Goal: Task Accomplishment & Management: Manage account settings

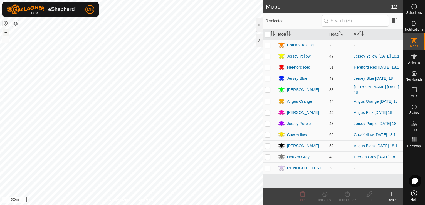
click at [6, 32] on button "+" at bounding box center [6, 32] width 7 height 7
click at [413, 60] on es-animals-svg-icon at bounding box center [414, 56] width 10 height 9
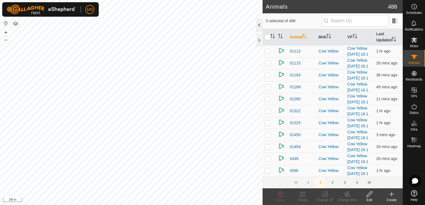
click at [258, 24] on div at bounding box center [259, 24] width 7 height 13
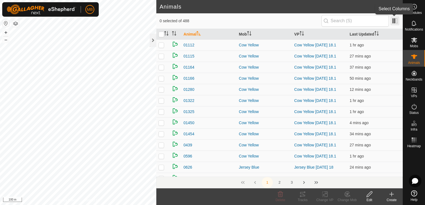
click at [396, 22] on span at bounding box center [395, 20] width 9 height 9
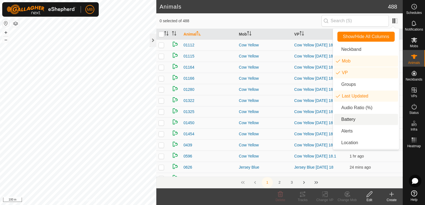
click at [343, 122] on li "Battery" at bounding box center [366, 119] width 64 height 11
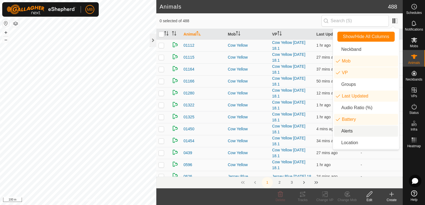
click at [344, 132] on li "Alerts" at bounding box center [366, 131] width 64 height 11
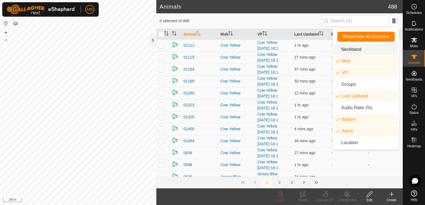
click at [359, 48] on li "Neckband" at bounding box center [366, 49] width 64 height 11
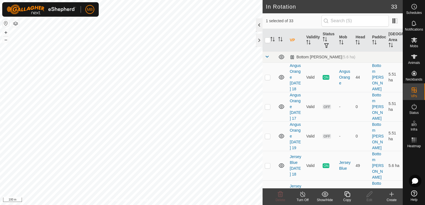
click at [260, 25] on div at bounding box center [259, 24] width 7 height 13
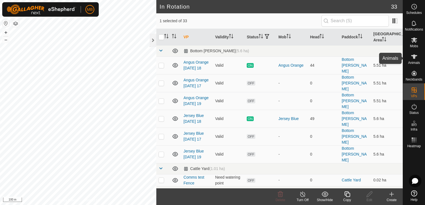
click at [415, 58] on icon at bounding box center [414, 56] width 7 height 7
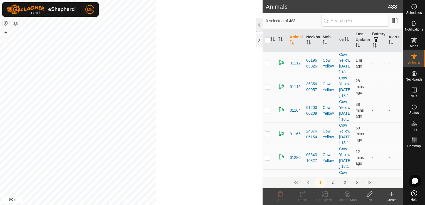
click at [259, 26] on div at bounding box center [259, 24] width 7 height 13
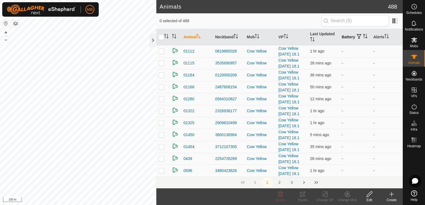
click at [363, 35] on icon "Activate to sort" at bounding box center [365, 36] width 4 height 4
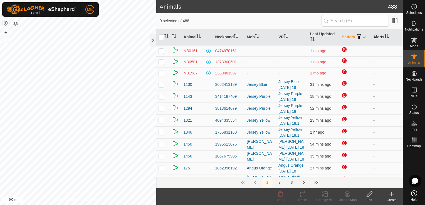
click at [385, 35] on icon "Activate to sort" at bounding box center [385, 36] width 1 height 4
click at [384, 35] on icon "Activate to sort" at bounding box center [386, 36] width 4 height 4
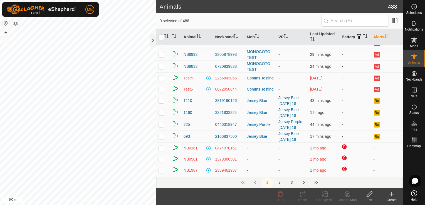
scroll to position [44, 0]
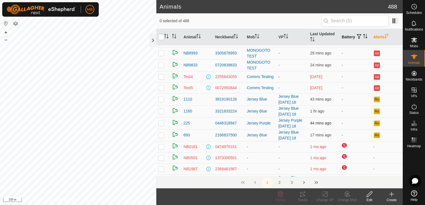
click at [160, 124] on p-checkbox at bounding box center [162, 123] width 6 height 4
click at [7, 29] on button "+" at bounding box center [6, 32] width 7 height 7
click at [26, 3] on div "MB Schedules Notifications Mobs Animals Neckbands VPs Status Infra Heatmap Help…" at bounding box center [212, 102] width 425 height 205
click at [162, 127] on td at bounding box center [162, 123] width 13 height 12
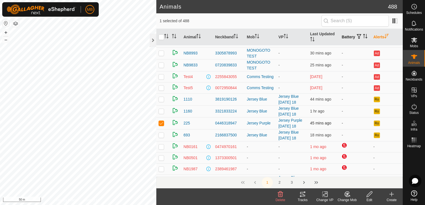
checkbox input "false"
click at [7, 41] on button "–" at bounding box center [6, 39] width 7 height 7
click at [363, 35] on icon "Activate to sort" at bounding box center [364, 34] width 2 height 1
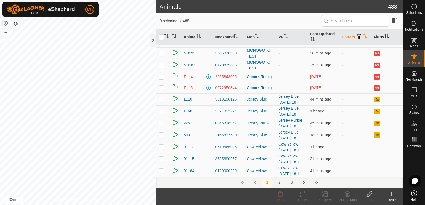
scroll to position [0, 0]
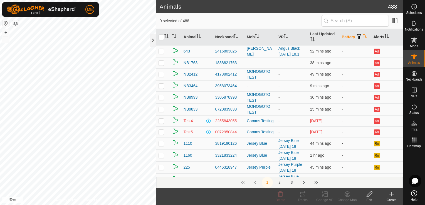
click at [363, 35] on icon "Activate to sort" at bounding box center [365, 36] width 4 height 4
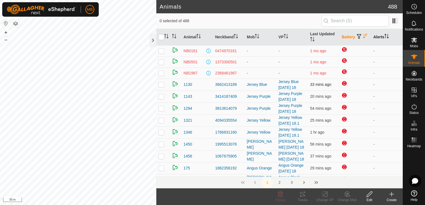
click at [161, 85] on p-checkbox at bounding box center [162, 84] width 6 height 4
checkbox input "true"
click at [385, 34] on icon "Activate to sort" at bounding box center [385, 36] width 1 height 4
click at [384, 34] on icon "Activate to sort" at bounding box center [386, 36] width 4 height 4
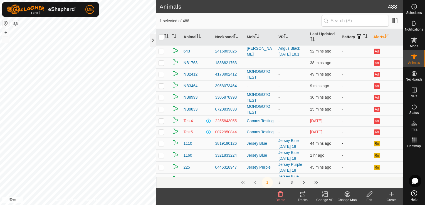
click at [161, 145] on p-checkbox at bounding box center [162, 143] width 6 height 4
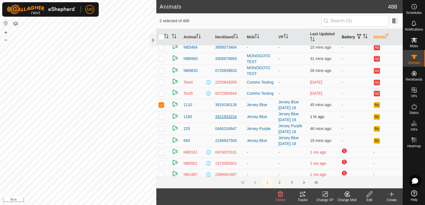
scroll to position [39, 0]
click at [8, 42] on button "–" at bounding box center [6, 39] width 7 height 7
click at [162, 105] on p-checkbox at bounding box center [162, 104] width 6 height 4
checkbox input "false"
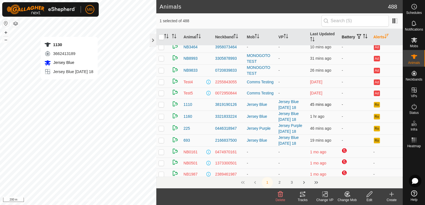
checkbox input "false"
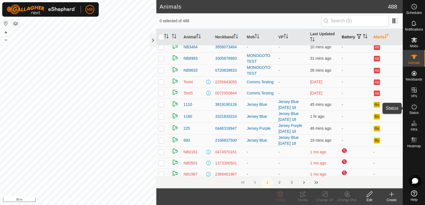
click at [412, 105] on icon at bounding box center [414, 107] width 5 height 6
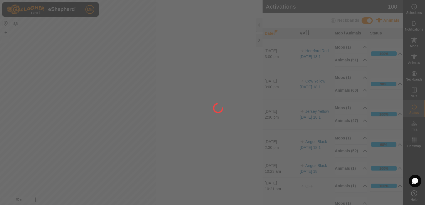
click at [412, 105] on div at bounding box center [212, 102] width 425 height 205
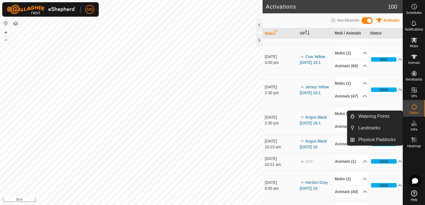
scroll to position [26, 0]
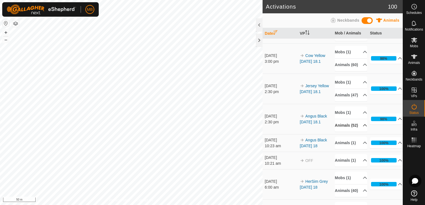
click at [363, 128] on icon at bounding box center [365, 125] width 4 height 4
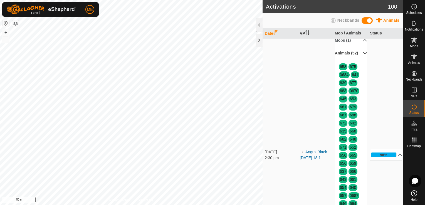
scroll to position [84, 0]
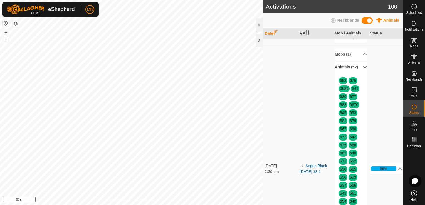
click at [357, 73] on p-accordion-header "Animals (52)" at bounding box center [351, 67] width 32 height 13
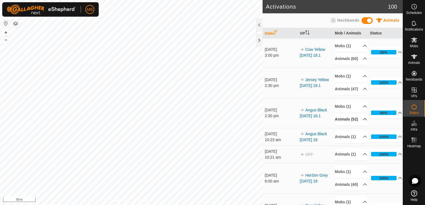
scroll to position [0, 0]
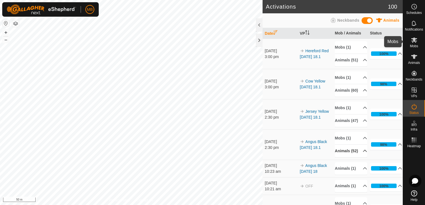
click at [415, 43] on icon at bounding box center [414, 40] width 7 height 7
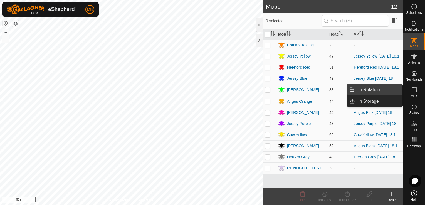
click at [378, 92] on link "In Rotation" at bounding box center [379, 89] width 48 height 11
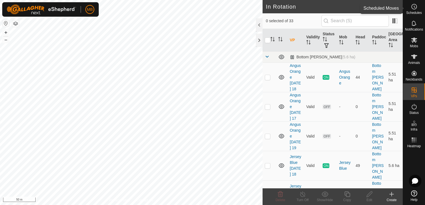
click at [410, 7] on es-schedule-vp-svg-icon at bounding box center [414, 6] width 10 height 9
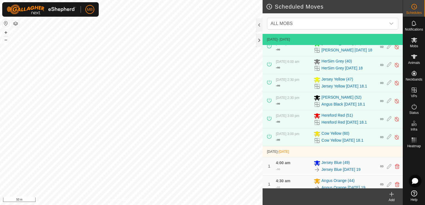
scroll to position [76, 0]
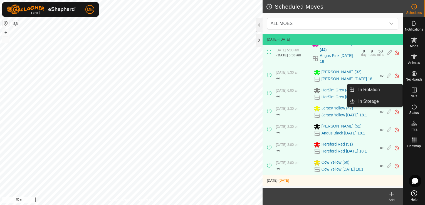
click at [413, 93] on icon at bounding box center [414, 90] width 7 height 7
click at [384, 91] on link "In Rotation" at bounding box center [379, 89] width 48 height 11
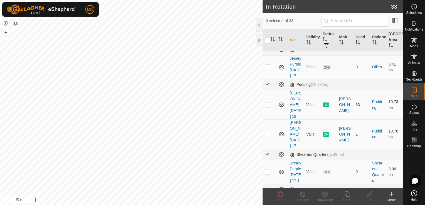
scroll to position [380, 0]
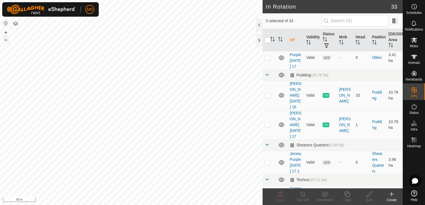
click at [4, 40] on button "–" at bounding box center [6, 39] width 7 height 7
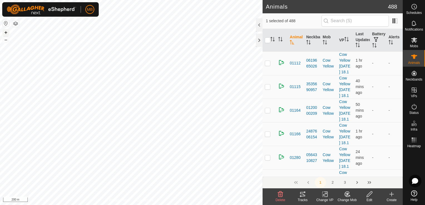
click at [6, 32] on button "+" at bounding box center [6, 32] width 7 height 7
click at [117, 0] on html "MB Schedules Notifications Mobs Animals Neckbands VPs Status Infra Heatmap Help…" at bounding box center [212, 102] width 425 height 205
click at [7, 33] on button "+" at bounding box center [6, 32] width 7 height 7
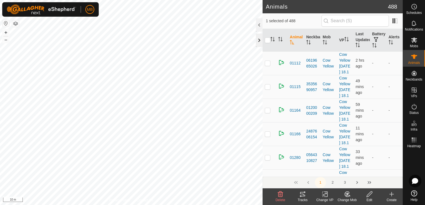
click at [257, 39] on div at bounding box center [259, 40] width 7 height 13
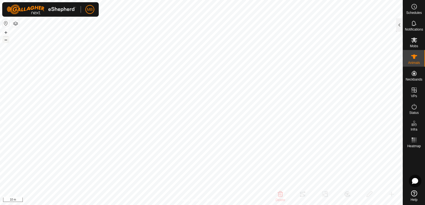
click at [7, 40] on button "–" at bounding box center [6, 39] width 7 height 7
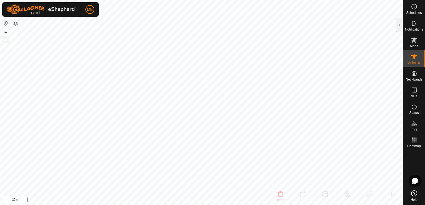
click at [7, 41] on button "–" at bounding box center [6, 39] width 7 height 7
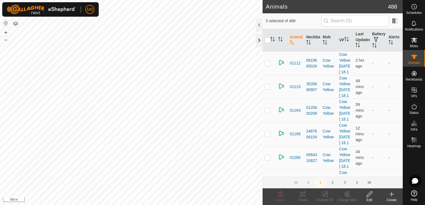
click at [260, 39] on div at bounding box center [259, 40] width 7 height 13
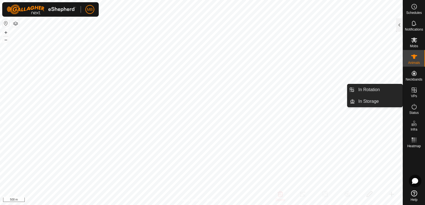
click at [413, 93] on icon at bounding box center [414, 90] width 7 height 7
click at [378, 88] on link "In Rotation" at bounding box center [379, 89] width 48 height 11
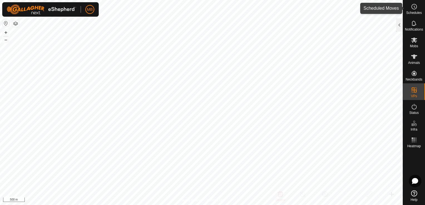
click at [413, 9] on circle at bounding box center [414, 6] width 5 height 5
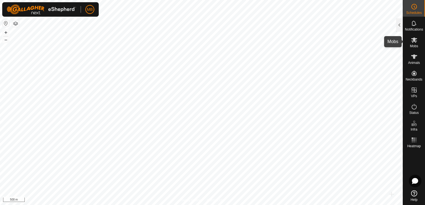
click at [411, 45] on span "Mobs" at bounding box center [414, 46] width 8 height 3
click at [398, 25] on div at bounding box center [399, 24] width 7 height 13
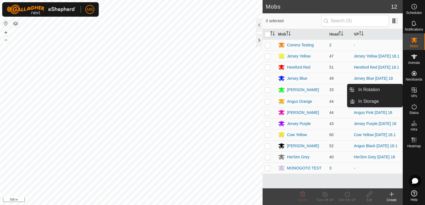
click at [417, 96] on span "VPs" at bounding box center [414, 96] width 6 height 3
click at [385, 91] on link "In Rotation" at bounding box center [379, 89] width 48 height 11
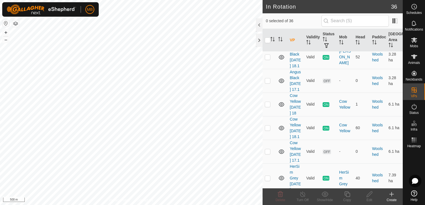
scroll to position [837, 0]
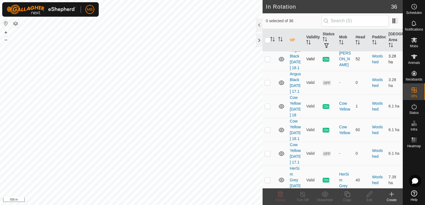
click at [267, 61] on p-checkbox at bounding box center [268, 59] width 6 height 4
checkbox input "true"
click at [6, 32] on div "1155 1649661377 Jersey Blue Jersey Blue Monday 18 + – ⇧ i 500 m" at bounding box center [131, 102] width 263 height 205
click at [6, 32] on button "+" at bounding box center [6, 32] width 7 height 7
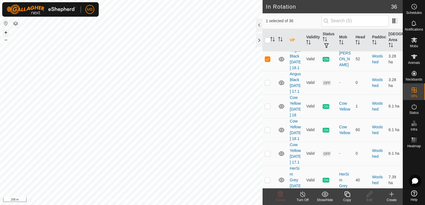
click at [6, 32] on button "+" at bounding box center [6, 32] width 7 height 7
click at [169, 205] on html "MB Schedules Notifications Mobs Animals Neckbands VPs Status Infra Heatmap Help…" at bounding box center [212, 102] width 425 height 205
click at [297, 70] on link "Angus Black [DATE] 18.1" at bounding box center [295, 59] width 11 height 22
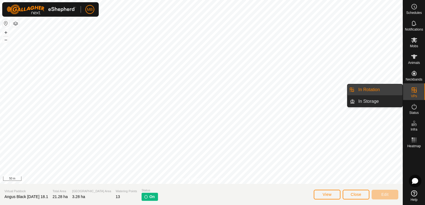
click at [385, 92] on link "In Rotation" at bounding box center [379, 89] width 48 height 11
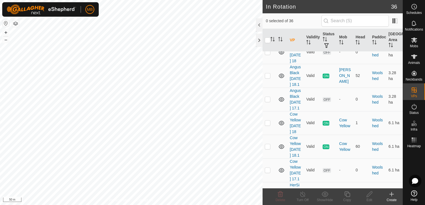
scroll to position [825, 0]
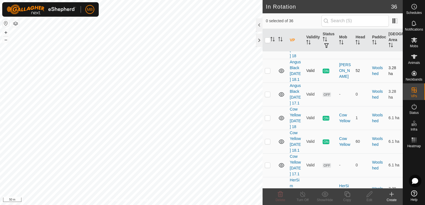
click at [267, 73] on p-checkbox at bounding box center [268, 70] width 6 height 4
checkbox input "true"
click at [347, 194] on icon at bounding box center [347, 194] width 7 height 7
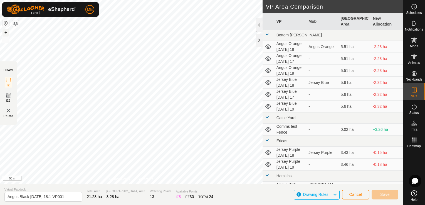
click at [5, 32] on button "+" at bounding box center [6, 32] width 7 height 7
click at [7, 34] on button "+" at bounding box center [6, 32] width 7 height 7
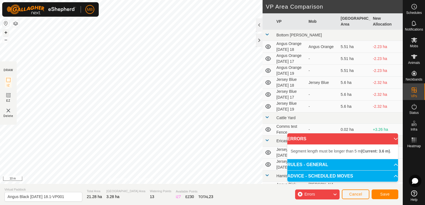
click at [4, 34] on button "+" at bounding box center [6, 32] width 7 height 7
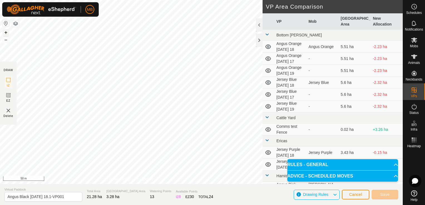
click at [6, 31] on button "+" at bounding box center [6, 32] width 7 height 7
drag, startPoint x: 6, startPoint y: 31, endPoint x: 113, endPoint y: -1, distance: 111.5
click at [113, 0] on html "MB Schedules Notifications Mobs Animals Neckbands VPs Status Infra Heatmap Help…" at bounding box center [212, 102] width 425 height 205
click at [5, 33] on button "+" at bounding box center [6, 32] width 7 height 7
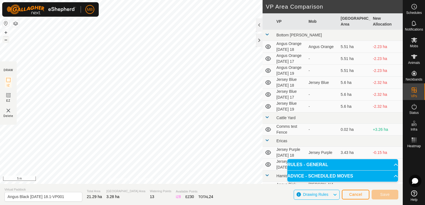
click at [5, 40] on button "–" at bounding box center [6, 39] width 7 height 7
click at [7, 40] on button "–" at bounding box center [6, 39] width 7 height 7
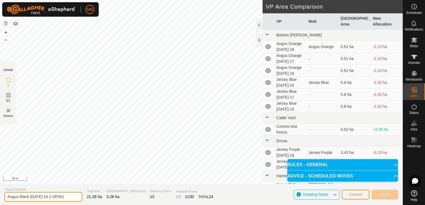
click at [66, 197] on input "Angus Black Monday 18.1-VP001" at bounding box center [43, 197] width 78 height 10
type input "Angus Black tuesday 19"
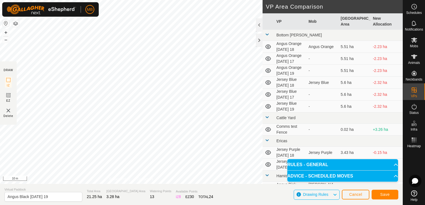
click at [267, 167] on div "DRAW IZ EZ Delete Privacy Policy Contact Us Segment length must be longer than …" at bounding box center [201, 92] width 403 height 184
click at [388, 197] on span "Save" at bounding box center [384, 194] width 9 height 4
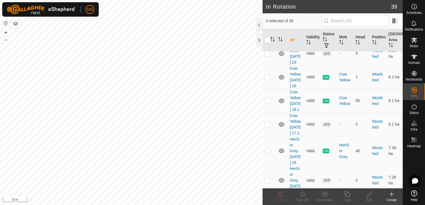
scroll to position [936, 0]
click at [267, 56] on p-checkbox at bounding box center [268, 54] width 6 height 4
checkbox input "true"
click at [349, 195] on icon at bounding box center [347, 195] width 6 height 6
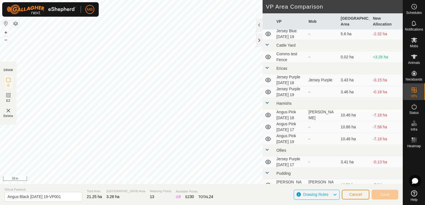
scroll to position [70, 0]
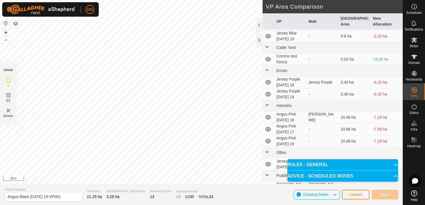
click at [6, 34] on button "+" at bounding box center [6, 32] width 7 height 7
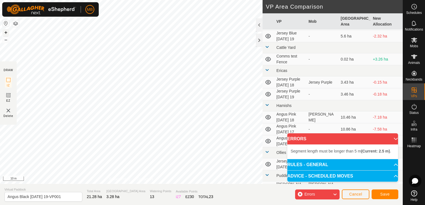
click at [4, 34] on button "+" at bounding box center [6, 32] width 7 height 7
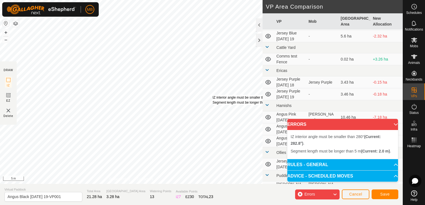
click at [213, 95] on div "IZ interior angle must be smaller than 280° (Current: 282.8°) . Segment length …" at bounding box center [258, 100] width 90 height 10
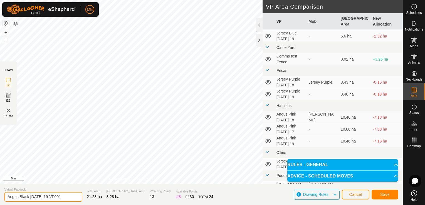
click at [65, 197] on input "Angus Black tuesday 19-VP001" at bounding box center [43, 197] width 78 height 10
type input "Angus Black [DATE] 19.1"
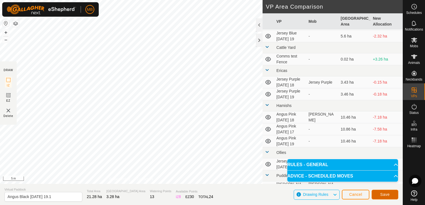
click at [376, 195] on button "Save" at bounding box center [385, 195] width 27 height 10
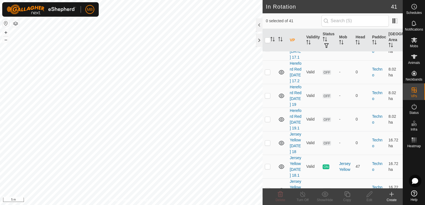
scroll to position [637, 0]
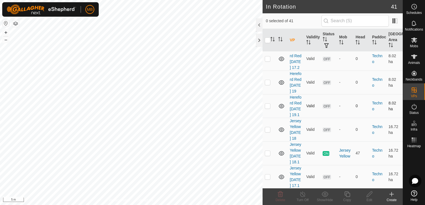
checkbox input "true"
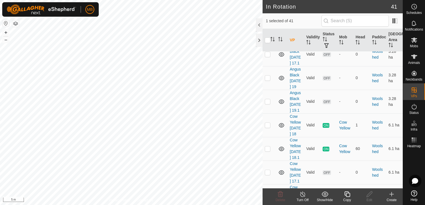
scroll to position [924, 0]
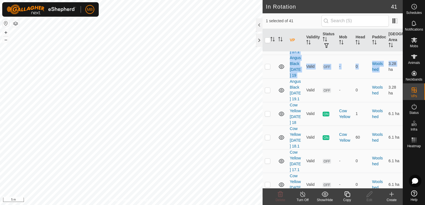
drag, startPoint x: 398, startPoint y: 150, endPoint x: 399, endPoint y: 157, distance: 7.0
click at [399, 157] on div "VP Validity Status Mob Head Paddock Grazing Area Bottom Davey (5.6 ha) Angus Or…" at bounding box center [333, 109] width 140 height 160
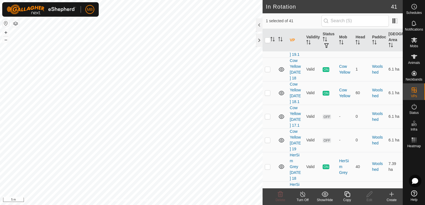
scroll to position [974, 0]
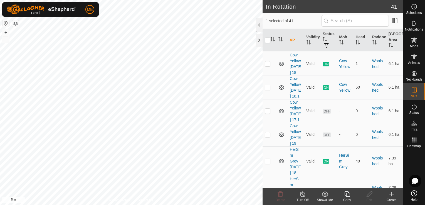
click at [269, 42] on p-checkbox at bounding box center [268, 40] width 6 height 4
checkbox input "true"
checkbox input "false"
click at [268, 19] on p-checkbox at bounding box center [268, 16] width 6 height 4
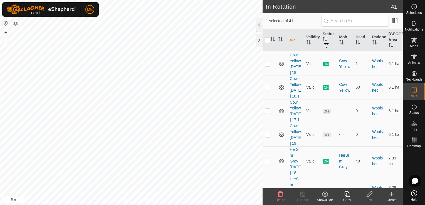
checkbox input "true"
click at [266, 42] on p-checkbox at bounding box center [268, 40] width 6 height 4
checkbox input "false"
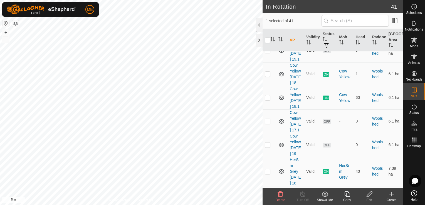
scroll to position [963, 0]
checkbox input "true"
click at [266, 29] on p-checkbox at bounding box center [268, 27] width 6 height 4
checkbox input "false"
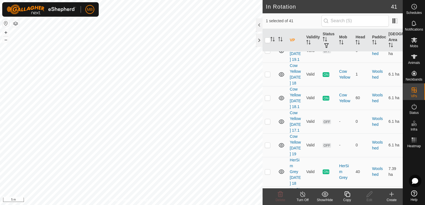
checkbox input "false"
click at [269, 53] on p-checkbox at bounding box center [268, 50] width 6 height 4
checkbox input "true"
click at [347, 195] on icon at bounding box center [347, 194] width 7 height 7
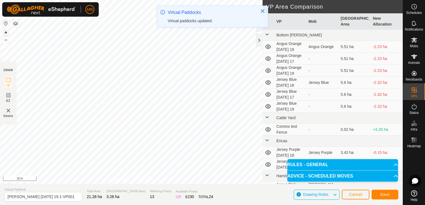
click at [5, 33] on button "+" at bounding box center [6, 32] width 7 height 7
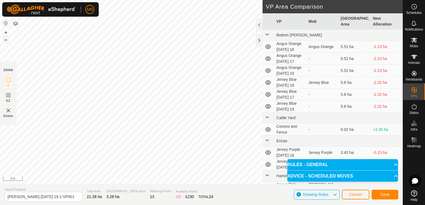
click at [6, 42] on button "–" at bounding box center [6, 39] width 7 height 7
click at [4, 42] on button "–" at bounding box center [6, 39] width 7 height 7
click at [7, 34] on button "+" at bounding box center [6, 32] width 7 height 7
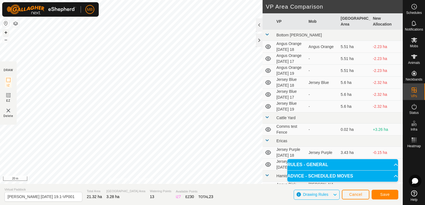
click at [7, 33] on button "+" at bounding box center [6, 32] width 7 height 7
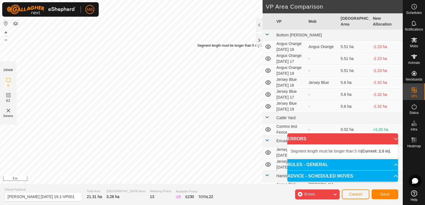
drag, startPoint x: 200, startPoint y: 46, endPoint x: 197, endPoint y: 44, distance: 3.8
click at [197, 44] on div "Segment length must be longer than 5 m (Current: 2.0 m) ." at bounding box center [240, 45] width 86 height 5
click at [196, 44] on div "Segment length must be longer than 5 m (Current: 2.0 m) . + – ⇧ i 5 m" at bounding box center [131, 92] width 263 height 184
click at [188, 48] on div "Segment length must be longer than 5 m (Current: 2.1 m) ." at bounding box center [231, 50] width 86 height 5
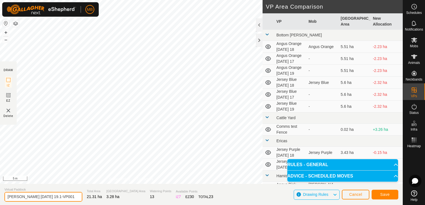
click at [65, 198] on input "Angus Black Tuesday 19.1-VP001" at bounding box center [43, 197] width 78 height 10
type input "Angus Black [DATE] 19.2"
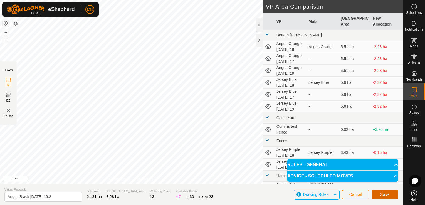
click at [379, 195] on button "Save" at bounding box center [385, 195] width 27 height 10
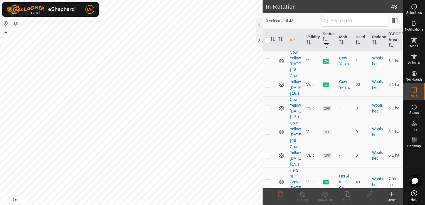
scroll to position [1002, 0]
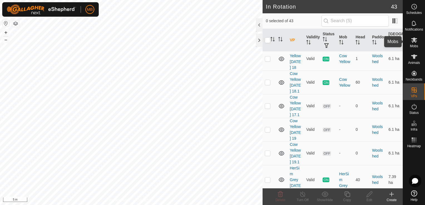
click at [420, 45] on div "Mobs" at bounding box center [414, 41] width 22 height 17
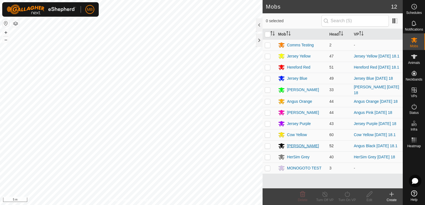
click at [296, 144] on div "[PERSON_NAME]" at bounding box center [303, 146] width 32 height 6
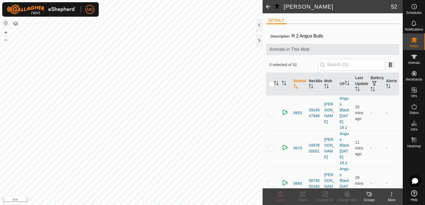
click at [268, 7] on span at bounding box center [268, 6] width 11 height 13
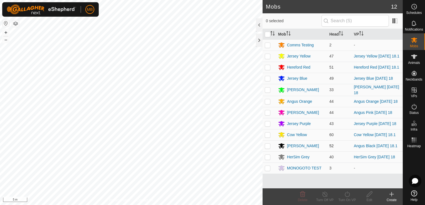
click at [266, 144] on p-checkbox at bounding box center [268, 146] width 6 height 4
checkbox input "true"
click at [342, 199] on div "Turn On VP" at bounding box center [347, 200] width 22 height 5
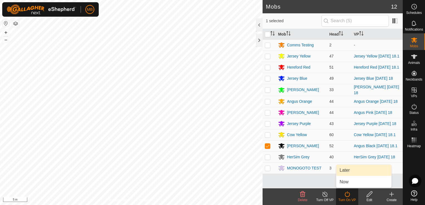
click at [347, 171] on link "Later" at bounding box center [363, 170] width 55 height 11
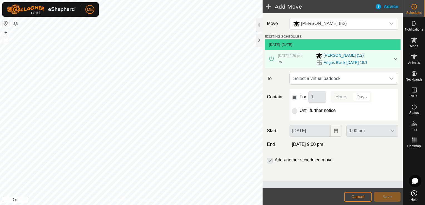
click at [381, 81] on span "Select a virtual paddock" at bounding box center [338, 78] width 95 height 11
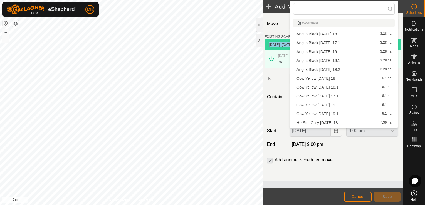
drag, startPoint x: 400, startPoint y: 48, endPoint x: 401, endPoint y: 53, distance: 5.1
click at [401, 53] on div "Move Angus Black (52) EXISTING SCHEDULES 18 Aug 2025 - Today 18 Aug 2025, 2:30 …" at bounding box center [333, 97] width 140 height 168
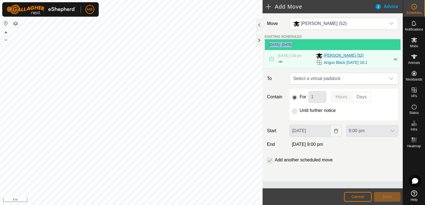
drag, startPoint x: 401, startPoint y: 53, endPoint x: 373, endPoint y: 59, distance: 28.5
click at [373, 59] on div "[PERSON_NAME] (52)" at bounding box center [353, 56] width 74 height 7
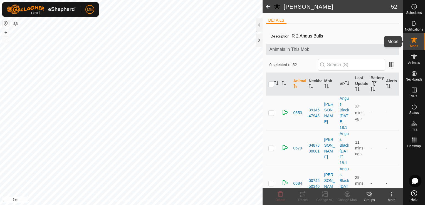
click at [416, 42] on icon at bounding box center [414, 40] width 6 height 5
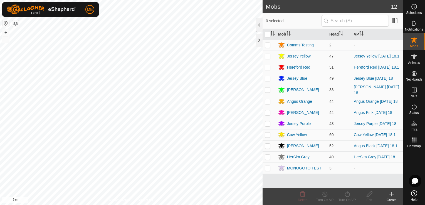
click at [268, 146] on p-checkbox at bounding box center [268, 146] width 6 height 4
checkbox input "true"
click at [347, 201] on div "Turn On VP" at bounding box center [347, 200] width 22 height 5
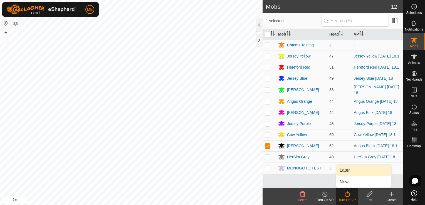
click at [355, 172] on link "Later" at bounding box center [363, 170] width 55 height 11
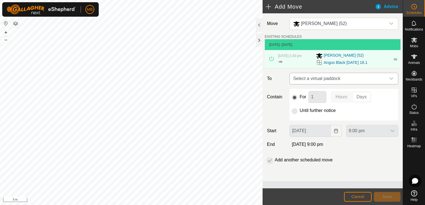
click at [391, 81] on icon "dropdown trigger" at bounding box center [391, 78] width 4 height 4
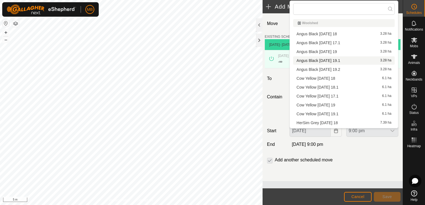
click at [351, 61] on li "Angus Black Tuesday 19.1 3.28 ha" at bounding box center [344, 60] width 102 height 8
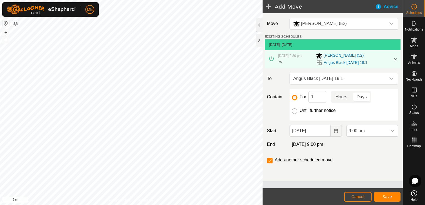
click at [296, 111] on input "Until further notice" at bounding box center [295, 111] width 6 height 6
radio input "true"
checkbox input "false"
click at [328, 132] on input "18 Aug, 2025" at bounding box center [310, 131] width 41 height 12
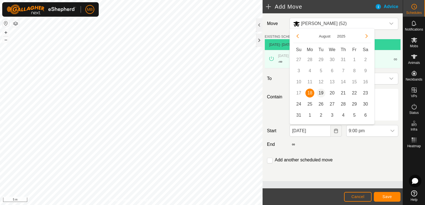
click at [320, 95] on span "19" at bounding box center [321, 93] width 9 height 9
type input "19 Aug, 2025"
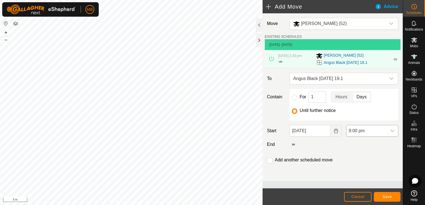
click at [389, 130] on div "dropdown trigger" at bounding box center [392, 130] width 11 height 11
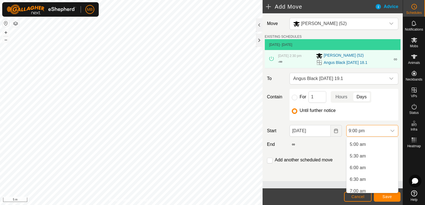
scroll to position [110, 0]
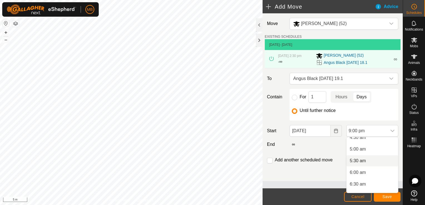
click at [370, 162] on li "5:30 am" at bounding box center [372, 160] width 51 height 11
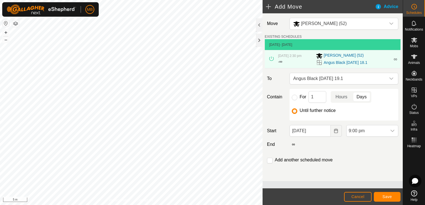
scroll to position [446, 0]
click at [269, 160] on input "checkbox" at bounding box center [270, 161] width 6 height 6
checkbox input "true"
click at [380, 197] on button "Save" at bounding box center [387, 197] width 27 height 10
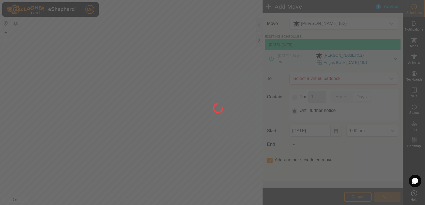
type input "19 Aug, 2025"
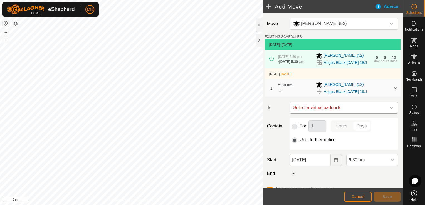
click at [389, 109] on icon "dropdown trigger" at bounding box center [391, 108] width 4 height 2
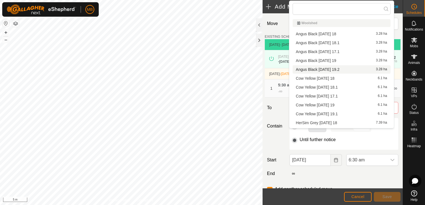
click at [344, 72] on li "Angus Black Tuesday 19.2 3.28 ha" at bounding box center [342, 69] width 98 height 8
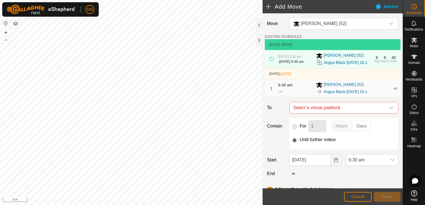
checkbox input "false"
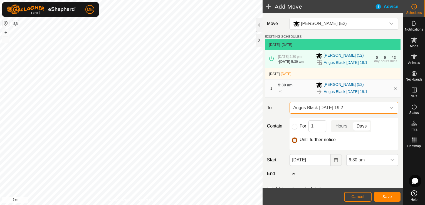
click at [295, 143] on input "Until further notice" at bounding box center [295, 141] width 6 height 6
click at [391, 161] on icon "dropdown trigger" at bounding box center [393, 160] width 4 height 2
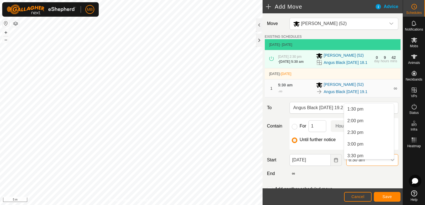
scroll to position [310, 0]
click at [359, 151] on li "3:00 pm" at bounding box center [369, 150] width 50 height 11
click at [397, 199] on button "Save" at bounding box center [387, 197] width 27 height 10
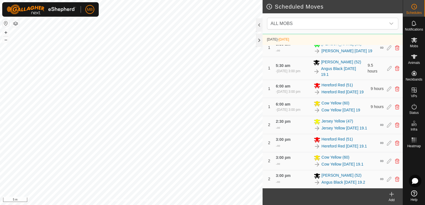
scroll to position [356, 0]
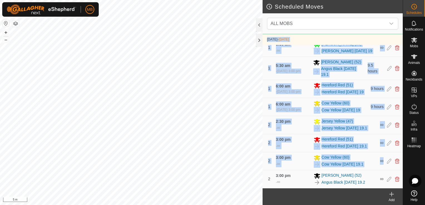
drag, startPoint x: 398, startPoint y: 159, endPoint x: 400, endPoint y: 148, distance: 10.7
click at [400, 148] on div "18 Aug 2025 - Today 18 Aug 2025, 4:30 am - 19 Aug 2025, 4:00 am Jersey Blue (49…" at bounding box center [333, 111] width 140 height 155
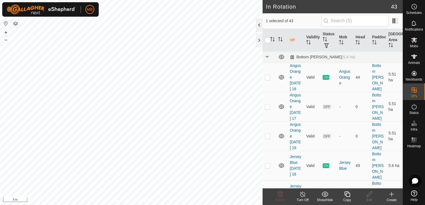
click at [259, 23] on div at bounding box center [259, 24] width 7 height 13
click at [260, 42] on div at bounding box center [259, 40] width 7 height 13
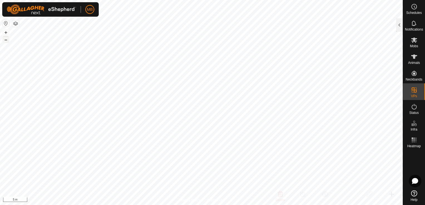
click at [5, 41] on button "–" at bounding box center [6, 39] width 7 height 7
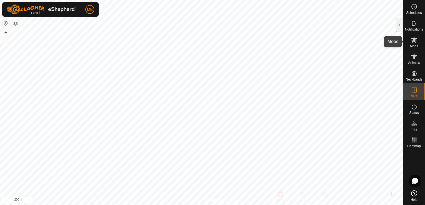
click at [420, 45] on div "Mobs" at bounding box center [414, 41] width 22 height 17
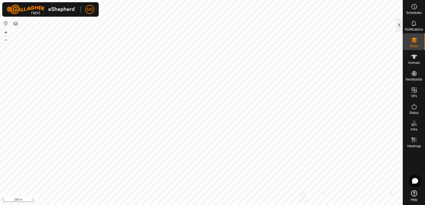
click at [399, 29] on div at bounding box center [399, 24] width 7 height 13
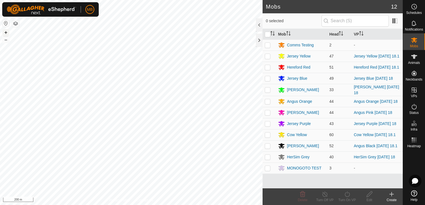
click at [6, 34] on button "+" at bounding box center [6, 32] width 7 height 7
click at [8, 34] on button "+" at bounding box center [6, 32] width 7 height 7
click at [416, 12] on span "Schedules" at bounding box center [414, 12] width 16 height 3
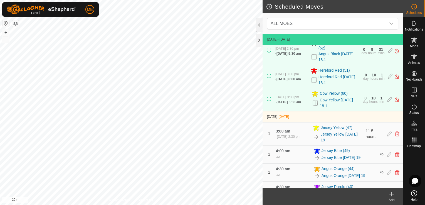
scroll to position [165, 0]
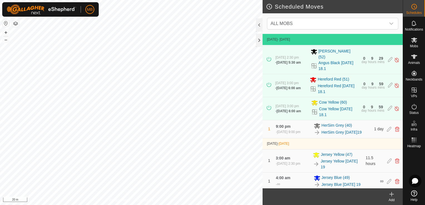
scroll to position [173, 0]
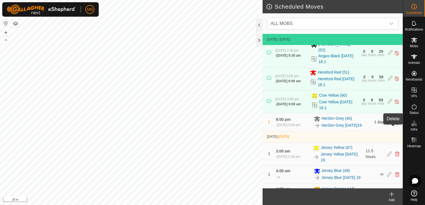
click at [394, 125] on div "1 9:00 pm [DATE], 9:00 pm HerSim Grey (40) HerSim Grey [DATE]19 1 day" at bounding box center [333, 122] width 136 height 18
click at [395, 125] on icon at bounding box center [397, 122] width 4 height 5
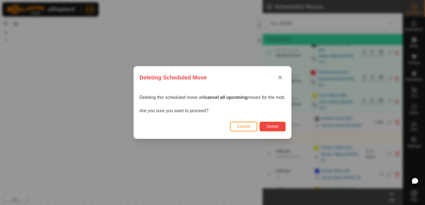
click at [277, 124] on button "Delete" at bounding box center [273, 127] width 26 height 10
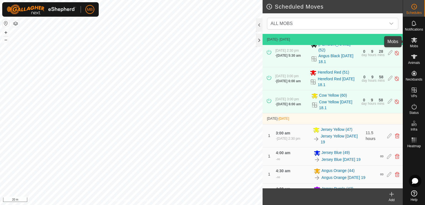
click at [414, 43] on icon at bounding box center [414, 40] width 7 height 7
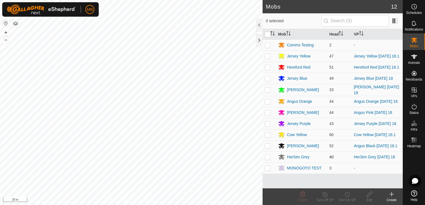
click at [268, 157] on p-checkbox at bounding box center [268, 157] width 6 height 4
checkbox input "true"
click at [342, 201] on div "Turn On VP" at bounding box center [347, 200] width 22 height 5
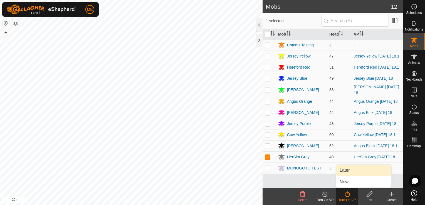
click at [347, 169] on link "Later" at bounding box center [363, 170] width 55 height 11
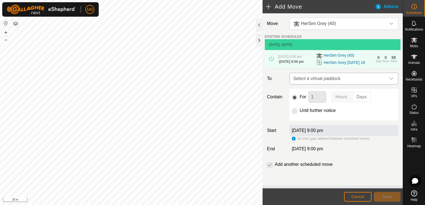
click at [391, 81] on icon "dropdown trigger" at bounding box center [391, 78] width 4 height 4
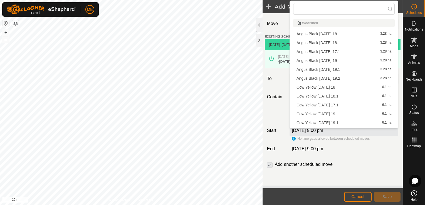
drag, startPoint x: 399, startPoint y: 47, endPoint x: 397, endPoint y: 63, distance: 16.2
click at [397, 63] on body "MB Schedules Notifications Mobs Animals Neckbands VPs Status Infra Heatmap Help…" at bounding box center [212, 102] width 425 height 205
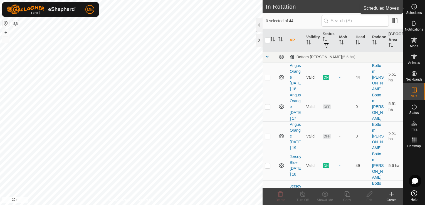
click at [416, 11] on span "Schedules" at bounding box center [414, 12] width 16 height 3
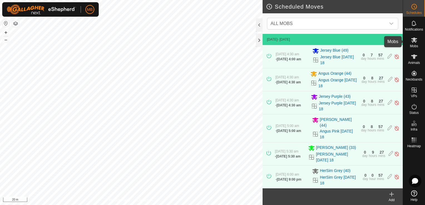
click at [412, 48] on span "Mobs" at bounding box center [414, 46] width 8 height 3
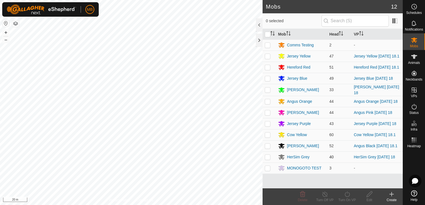
click at [267, 158] on p-checkbox at bounding box center [268, 157] width 6 height 4
checkbox input "true"
click at [351, 197] on turn-on-svg-icon at bounding box center [347, 194] width 22 height 7
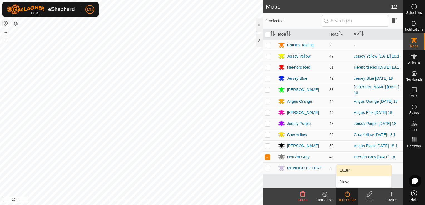
click at [356, 169] on link "Later" at bounding box center [363, 170] width 55 height 11
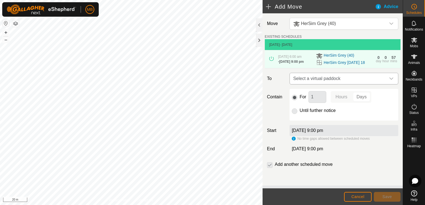
click at [393, 81] on icon "dropdown trigger" at bounding box center [391, 78] width 4 height 4
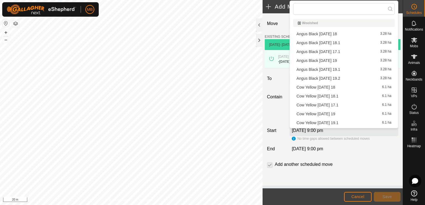
drag, startPoint x: 398, startPoint y: 44, endPoint x: 398, endPoint y: 48, distance: 4.5
click at [398, 48] on td "18 Aug 2025 - Today" at bounding box center [333, 44] width 136 height 11
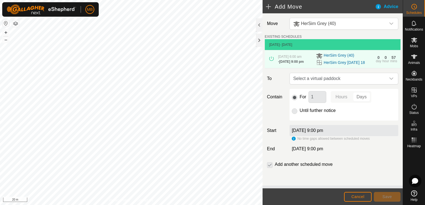
click at [393, 70] on div "Move HerSim Grey (40) EXISTING SCHEDULES 18 Aug 2025 - Today 18 Aug 2025, 6:00 …" at bounding box center [333, 99] width 140 height 172
click at [392, 80] on icon "dropdown trigger" at bounding box center [391, 78] width 4 height 4
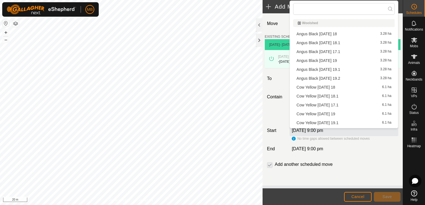
drag, startPoint x: 399, startPoint y: 44, endPoint x: 399, endPoint y: 50, distance: 5.6
click at [399, 50] on td "18 Aug 2025 - Today" at bounding box center [333, 44] width 136 height 11
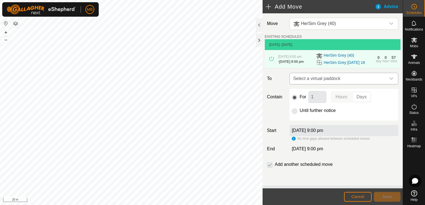
click at [388, 80] on div "dropdown trigger" at bounding box center [391, 78] width 11 height 11
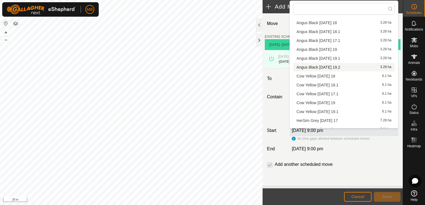
scroll to position [17, 0]
click at [345, 125] on li "HerSim Grey Tuesday19 7.39 ha" at bounding box center [344, 124] width 102 height 8
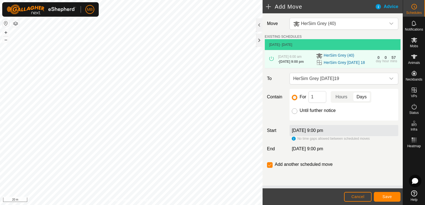
click at [295, 113] on input "Until further notice" at bounding box center [295, 111] width 6 height 6
radio input "true"
checkbox input "false"
click at [351, 195] on button "Cancel" at bounding box center [358, 197] width 28 height 10
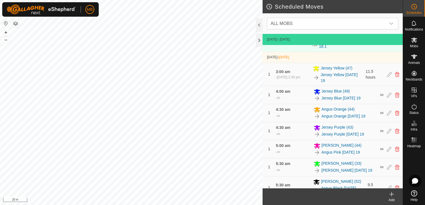
scroll to position [212, 0]
click at [414, 30] on span "Notifications" at bounding box center [414, 29] width 18 height 3
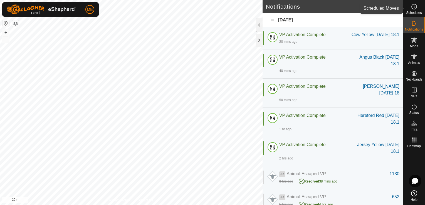
click at [418, 12] on span "Schedules" at bounding box center [414, 12] width 16 height 3
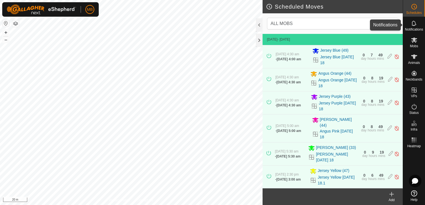
click at [418, 28] on span "Notifications" at bounding box center [414, 29] width 18 height 3
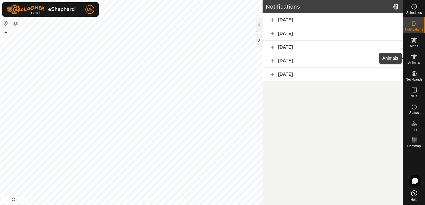
click at [416, 63] on span "Animals" at bounding box center [414, 62] width 12 height 3
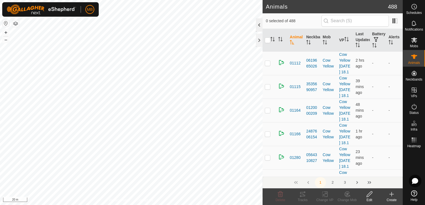
click at [258, 26] on div at bounding box center [259, 24] width 7 height 13
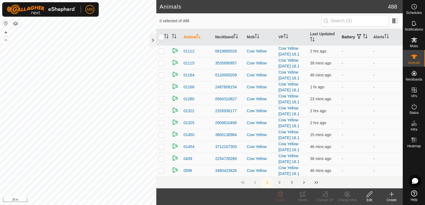
click at [363, 37] on icon "Activate to sort" at bounding box center [365, 36] width 4 height 4
click at [346, 38] on th "Battery" at bounding box center [355, 37] width 32 height 17
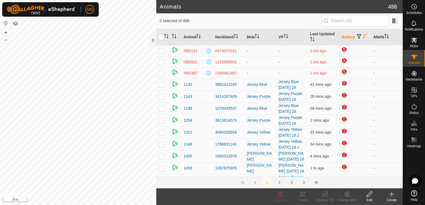
click at [384, 36] on icon "Activate to sort" at bounding box center [386, 36] width 4 height 4
click at [364, 37] on icon "Activate to sort" at bounding box center [364, 36] width 1 height 4
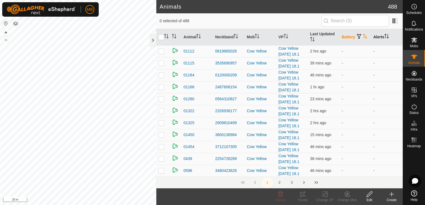
click at [357, 35] on span "button" at bounding box center [359, 36] width 4 height 4
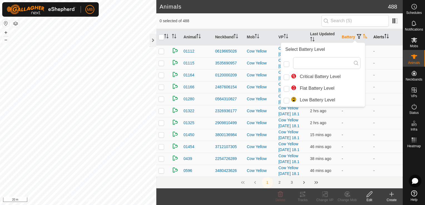
click at [363, 36] on icon "Activate to sort" at bounding box center [365, 36] width 4 height 4
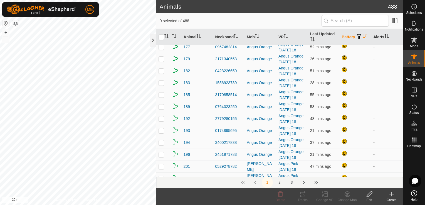
scroll to position [516, 0]
click at [347, 38] on th "Battery" at bounding box center [355, 37] width 32 height 17
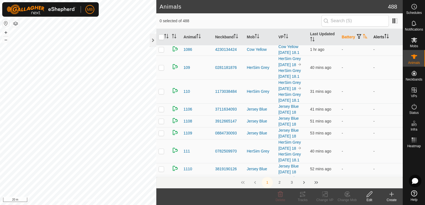
click at [347, 38] on th "Battery" at bounding box center [355, 37] width 32 height 17
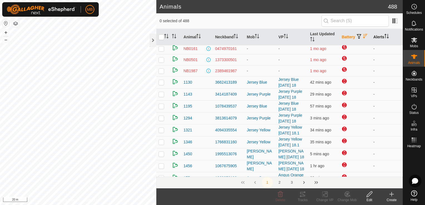
scroll to position [0, 0]
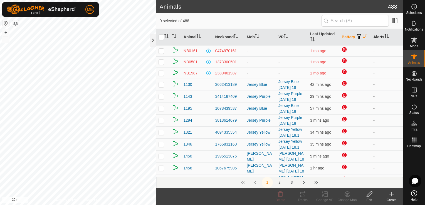
click at [384, 36] on icon "Activate to sort" at bounding box center [386, 36] width 4 height 4
click at [379, 37] on th "Alerts" at bounding box center [387, 37] width 32 height 17
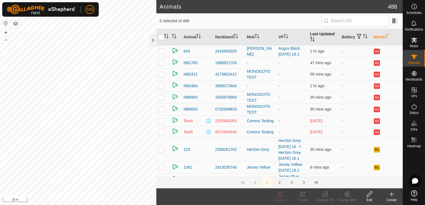
click at [315, 35] on th "Last Updated" at bounding box center [324, 37] width 32 height 17
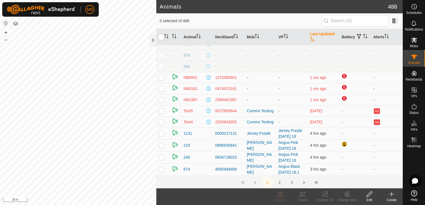
click at [194, 95] on td "NB1987" at bounding box center [197, 99] width 32 height 11
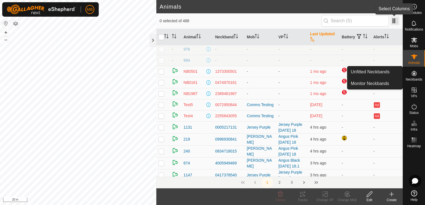
click at [396, 19] on span at bounding box center [395, 20] width 9 height 9
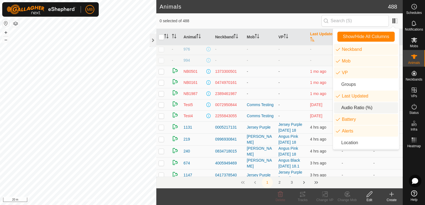
click at [357, 108] on li "Audio Ratio (%)" at bounding box center [366, 107] width 64 height 11
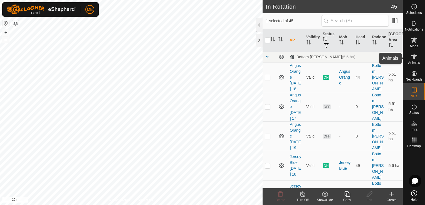
click at [415, 55] on icon at bounding box center [414, 57] width 6 height 4
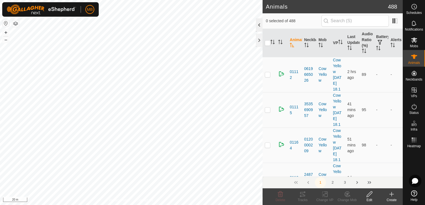
click at [260, 25] on div at bounding box center [259, 24] width 7 height 13
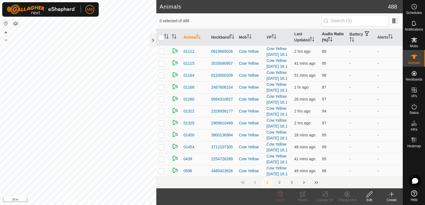
click at [331, 39] on icon "Activate to sort" at bounding box center [331, 39] width 1 height 4
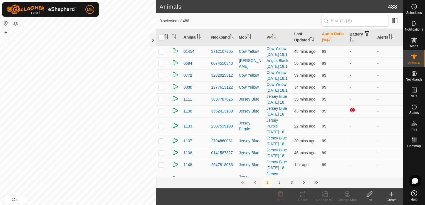
click at [328, 37] on icon "Activate to sort" at bounding box center [330, 39] width 4 height 4
click at [411, 45] on span "Mobs" at bounding box center [414, 46] width 8 height 3
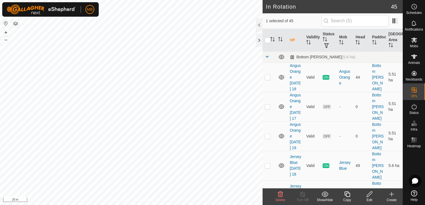
checkbox input "false"
click at [260, 39] on div at bounding box center [259, 40] width 7 height 13
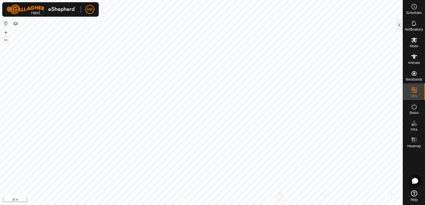
click at [7, 41] on button "–" at bounding box center [6, 39] width 7 height 7
click at [7, 40] on button "–" at bounding box center [6, 39] width 7 height 7
click at [7, 42] on button "–" at bounding box center [6, 39] width 7 height 7
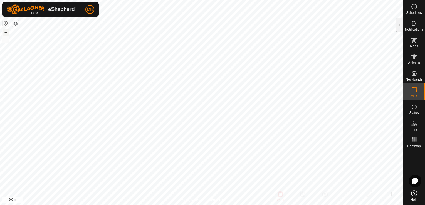
click at [8, 32] on button "+" at bounding box center [6, 32] width 7 height 7
click at [5, 41] on button "–" at bounding box center [6, 39] width 7 height 7
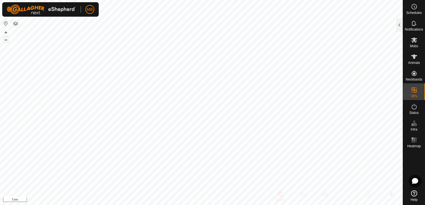
click at [5, 41] on button "–" at bounding box center [6, 39] width 7 height 7
click at [7, 39] on button "–" at bounding box center [6, 39] width 7 height 7
click at [6, 32] on button "+" at bounding box center [6, 32] width 7 height 7
click at [6, 40] on button "–" at bounding box center [6, 39] width 7 height 7
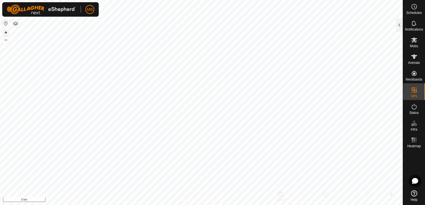
click at [6, 28] on div "trough [PERSON_NAME] Type: trough Capacity: 100L Water Level: 100% Drinkable: Y…" at bounding box center [201, 102] width 403 height 205
click at [8, 34] on button "+" at bounding box center [6, 32] width 7 height 7
click at [5, 34] on button "+" at bounding box center [6, 32] width 7 height 7
click at [3, 33] on button "+" at bounding box center [6, 32] width 7 height 7
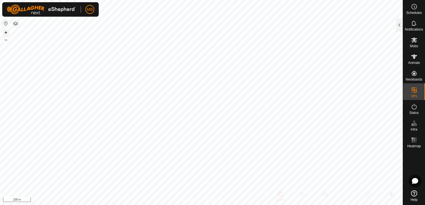
click at [7, 34] on button "+" at bounding box center [6, 32] width 7 height 7
click at [200, 0] on html "MB Schedules Notifications Mobs Animals Neckbands VPs Status Infra Heatmap Help…" at bounding box center [212, 102] width 425 height 205
click at [189, 0] on html "MB Schedules Notifications Mobs Animals Neckbands VPs Status Infra Heatmap Help…" at bounding box center [212, 102] width 425 height 205
click at [226, 0] on html "MB Schedules Notifications Mobs Animals Neckbands VPs Status Infra Heatmap Help…" at bounding box center [212, 102] width 425 height 205
click at [6, 33] on button "+" at bounding box center [6, 32] width 7 height 7
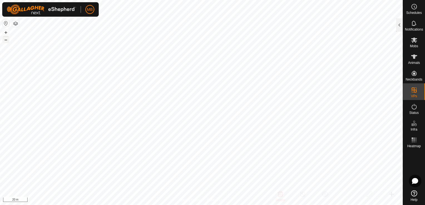
click at [5, 41] on button "–" at bounding box center [6, 39] width 7 height 7
click at [8, 34] on button "+" at bounding box center [6, 32] width 7 height 7
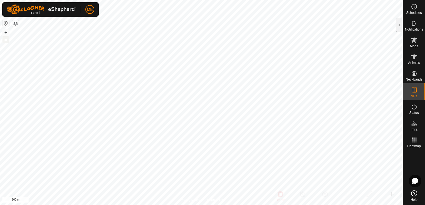
click at [7, 41] on button "–" at bounding box center [6, 39] width 7 height 7
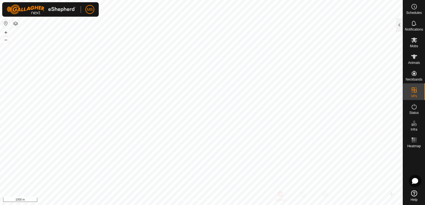
click at [4, 25] on button "button" at bounding box center [6, 23] width 7 height 7
click at [6, 40] on button "–" at bounding box center [6, 39] width 7 height 7
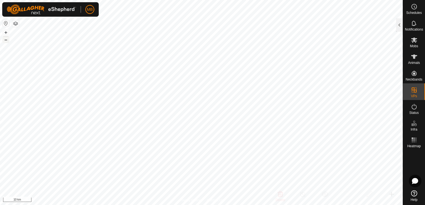
click at [6, 40] on button "–" at bounding box center [6, 39] width 7 height 7
click at [8, 31] on button "+" at bounding box center [6, 32] width 7 height 7
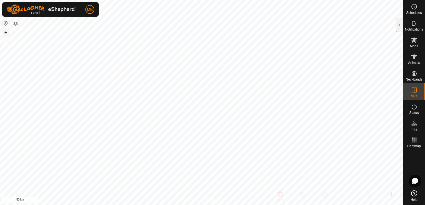
click at [8, 31] on button "+" at bounding box center [6, 32] width 7 height 7
click at [5, 33] on button "+" at bounding box center [6, 32] width 7 height 7
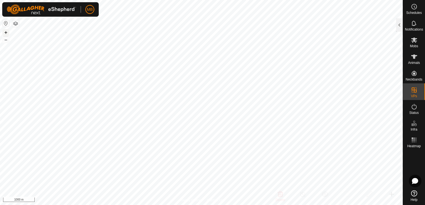
click at [3, 33] on button "+" at bounding box center [6, 32] width 7 height 7
click at [7, 42] on button "–" at bounding box center [6, 39] width 7 height 7
click at [6, 32] on button "+" at bounding box center [6, 32] width 7 height 7
click at [6, 33] on button "+" at bounding box center [6, 32] width 7 height 7
click at [6, 32] on button "+" at bounding box center [6, 32] width 7 height 7
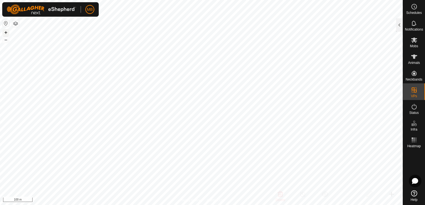
click at [6, 33] on button "+" at bounding box center [6, 32] width 7 height 7
click at [5, 32] on button "+" at bounding box center [6, 32] width 7 height 7
click at [4, 31] on button "+" at bounding box center [6, 32] width 7 height 7
click at [4, 42] on button "–" at bounding box center [6, 39] width 7 height 7
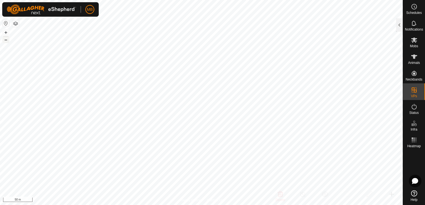
click at [4, 42] on button "–" at bounding box center [6, 39] width 7 height 7
click at [7, 41] on button "–" at bounding box center [6, 39] width 7 height 7
